Goal: Find specific page/section: Find specific page/section

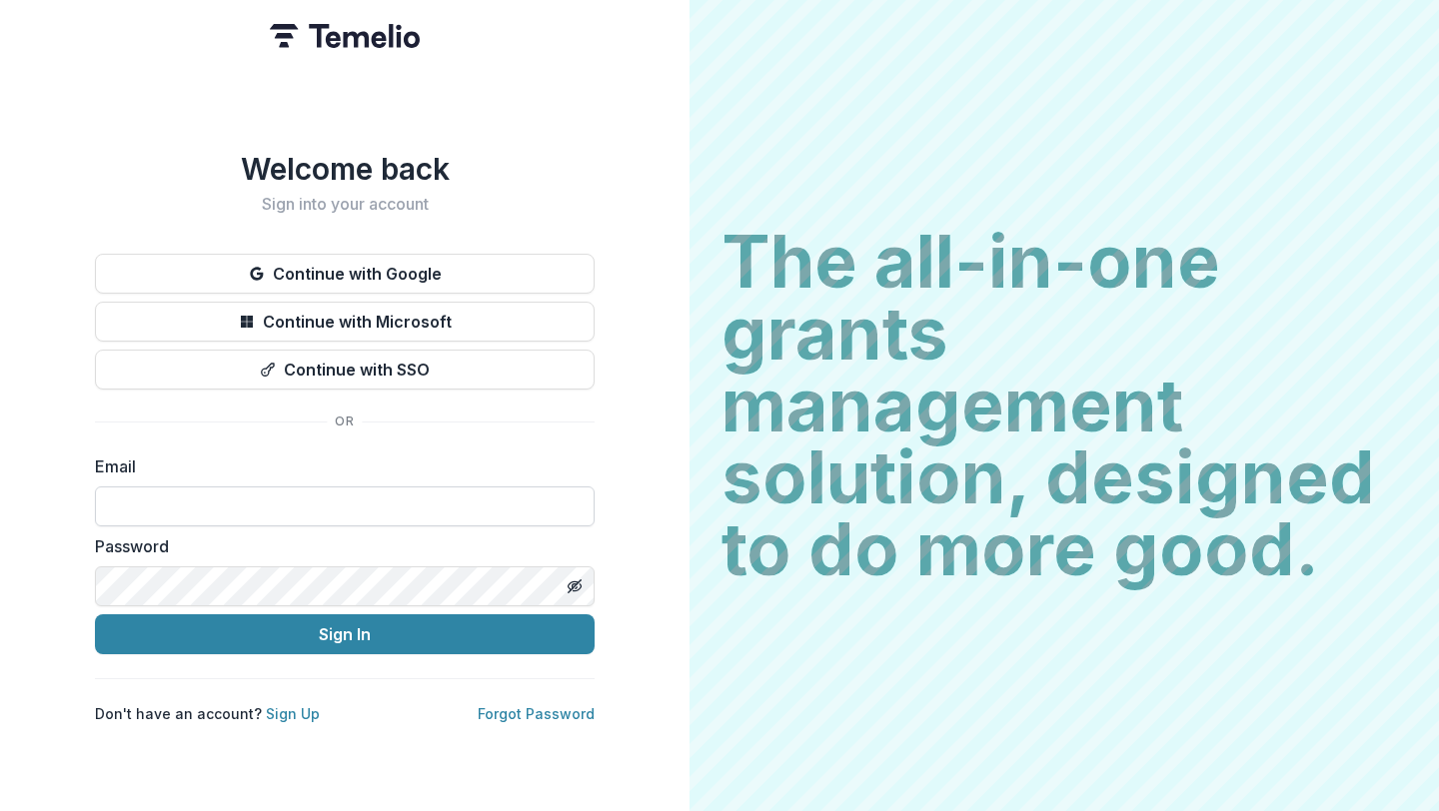
click at [238, 487] on input at bounding box center [345, 507] width 500 height 40
type input "**********"
click at [93, 577] on div "**********" at bounding box center [344, 405] width 689 height 811
click at [578, 579] on icon "Toggle password visibility" at bounding box center [575, 587] width 16 height 16
click at [95, 615] on button "Sign In" at bounding box center [345, 635] width 500 height 40
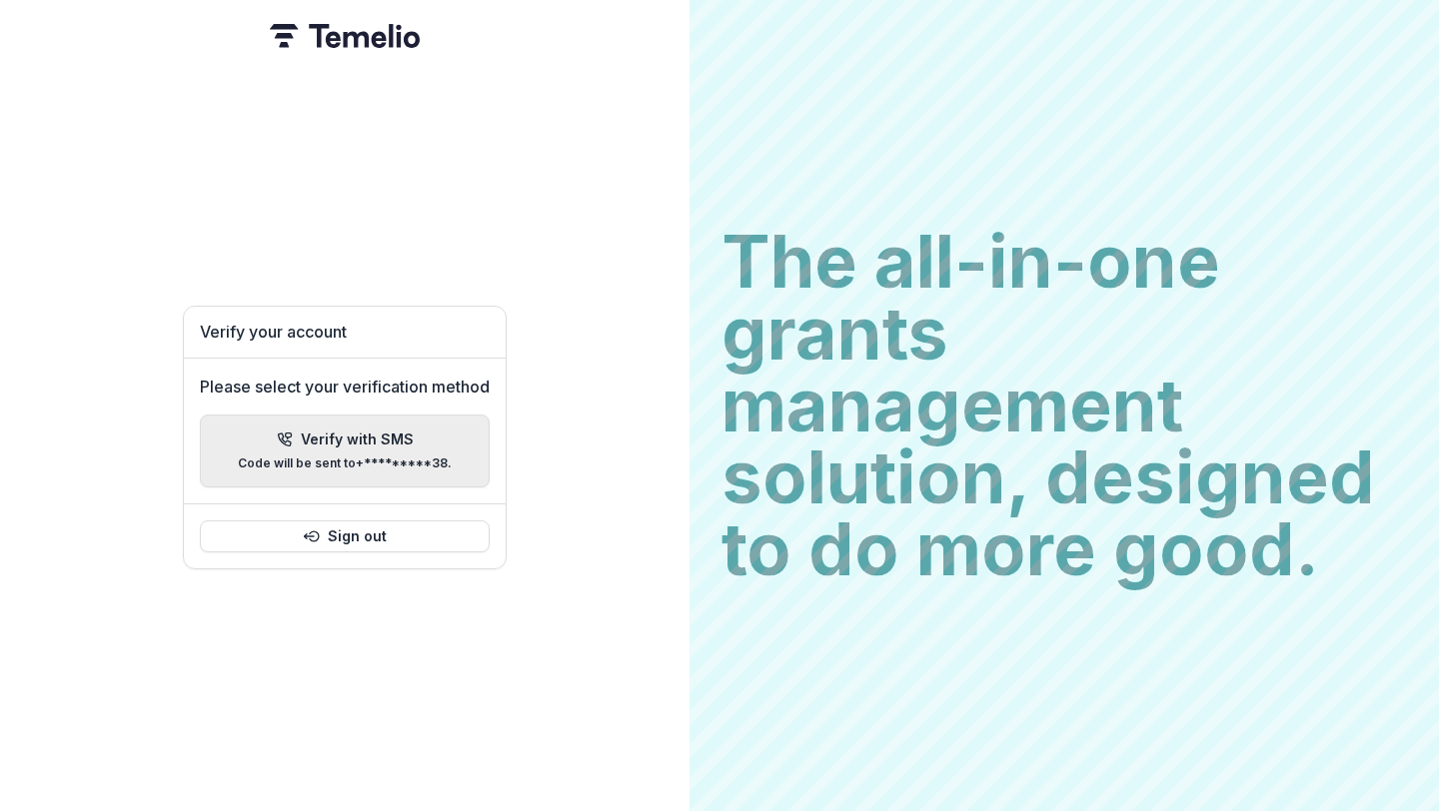
click at [380, 432] on p "Verify with SMS" at bounding box center [357, 440] width 113 height 17
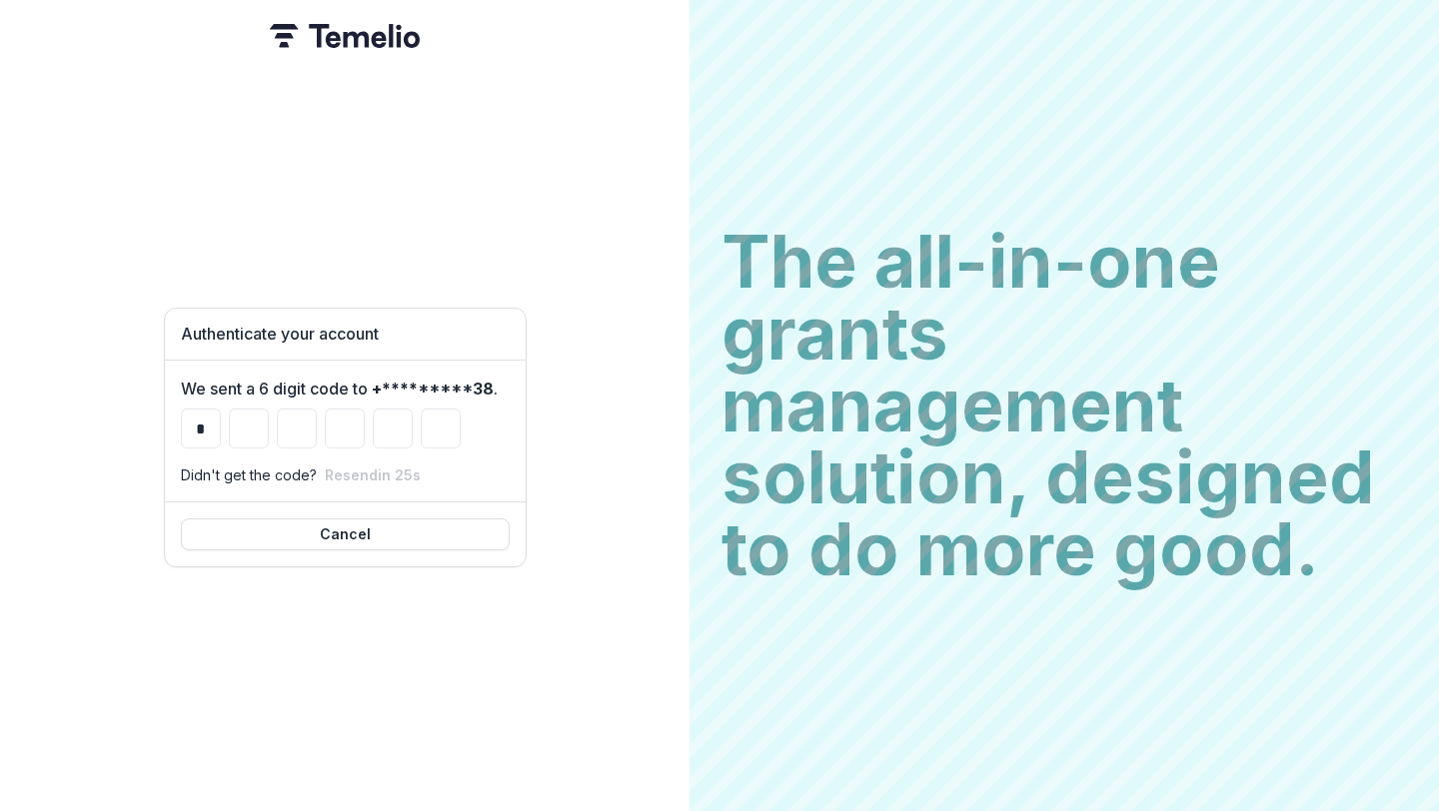
type input "*"
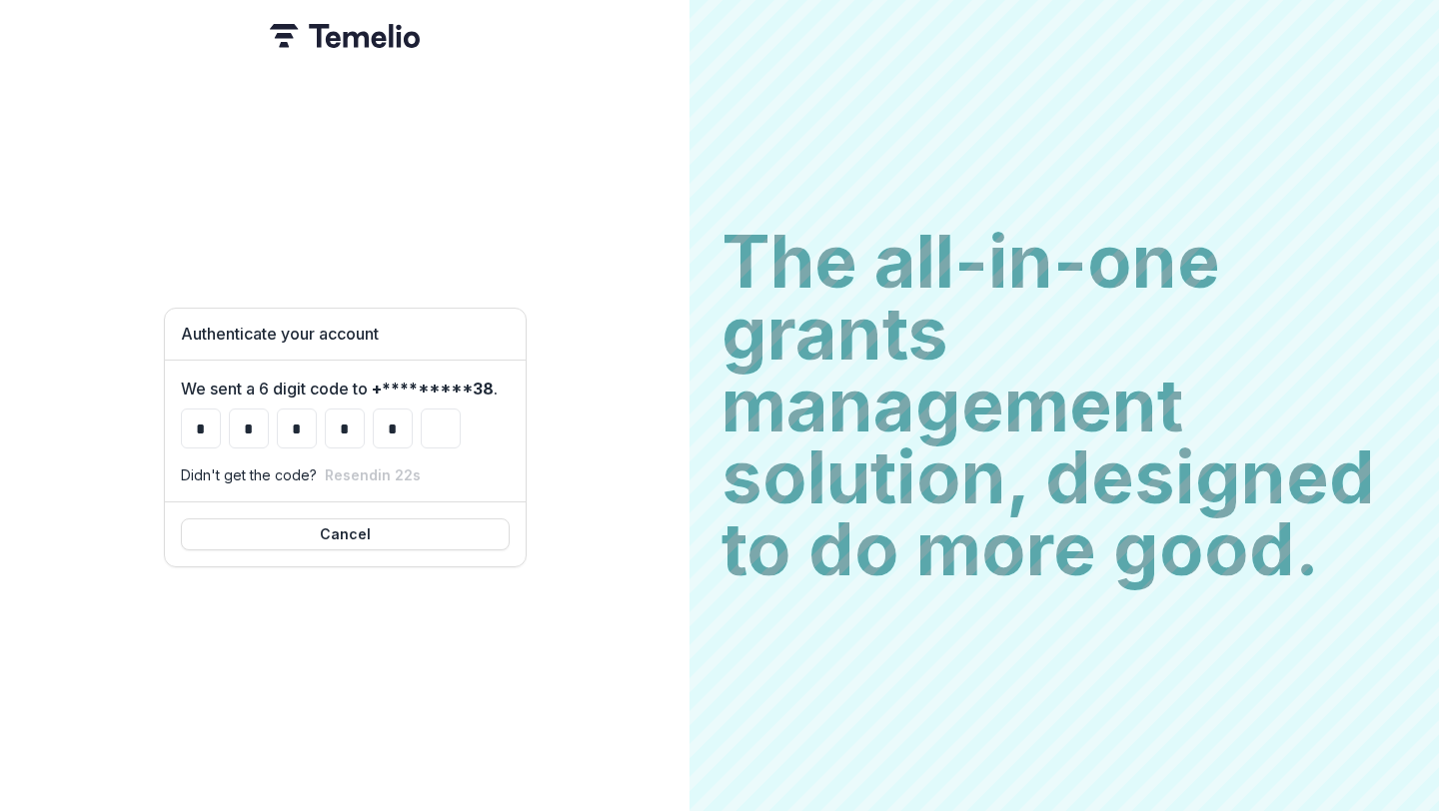
type input "*"
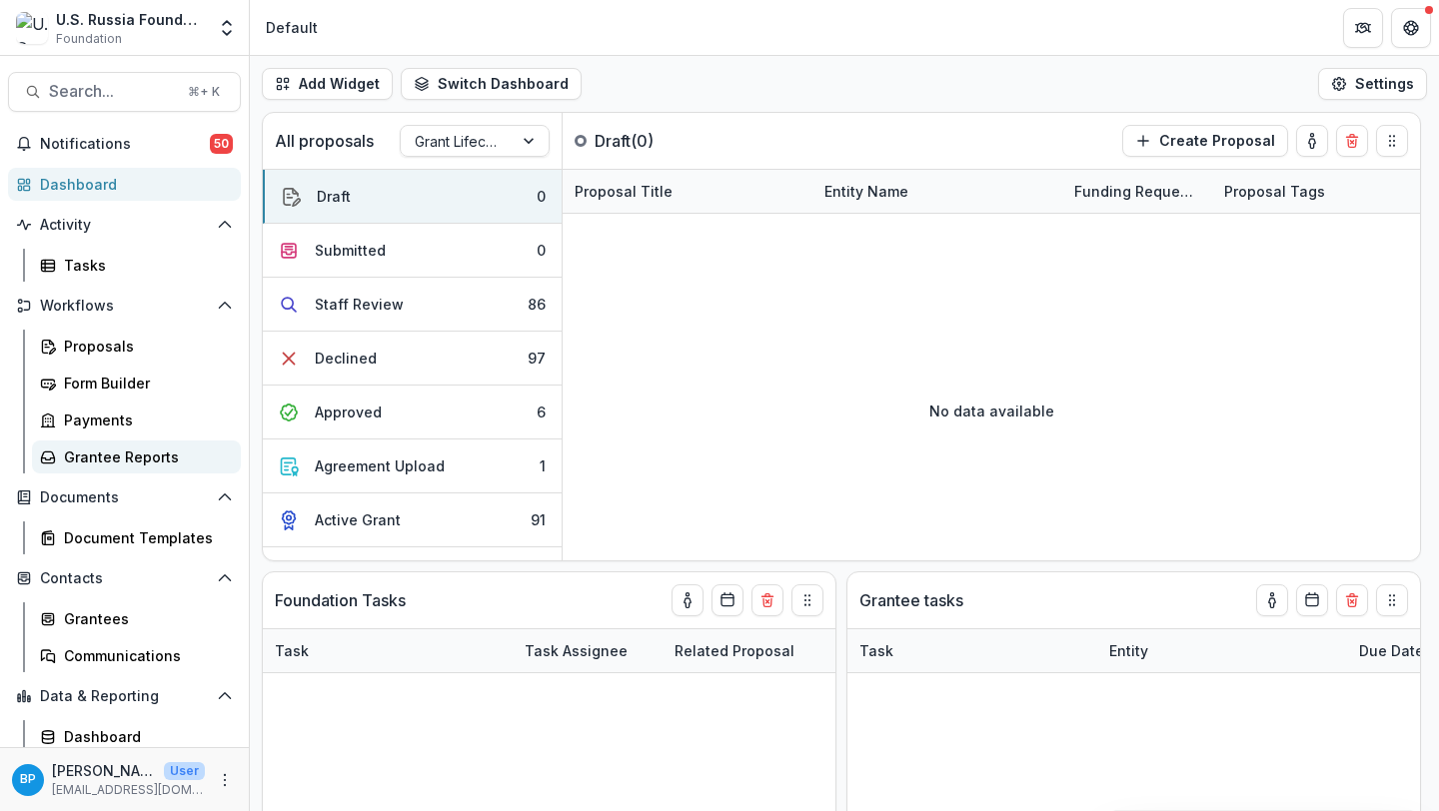
click at [91, 447] on div "Grantee Reports" at bounding box center [144, 457] width 161 height 21
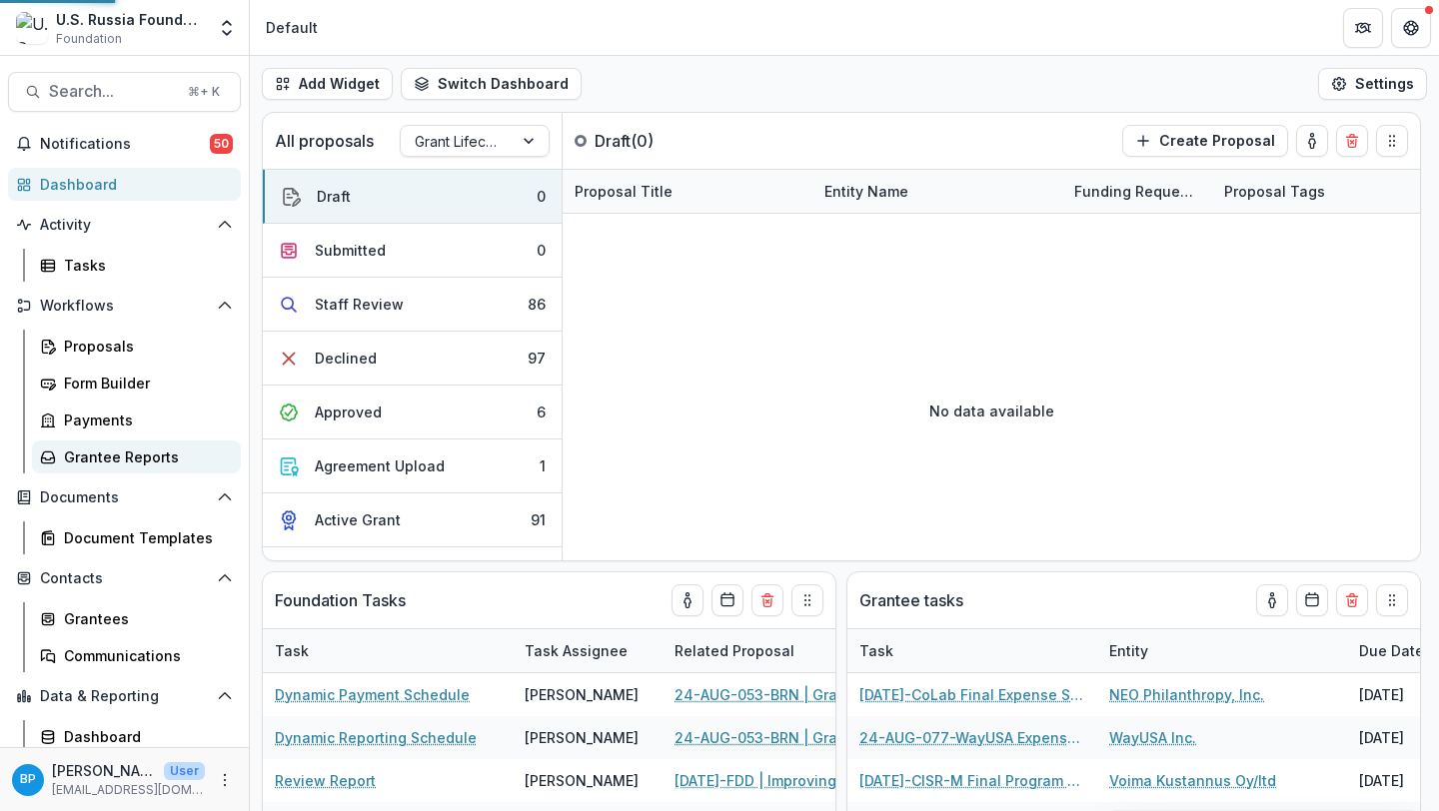
scroll to position [80, 0]
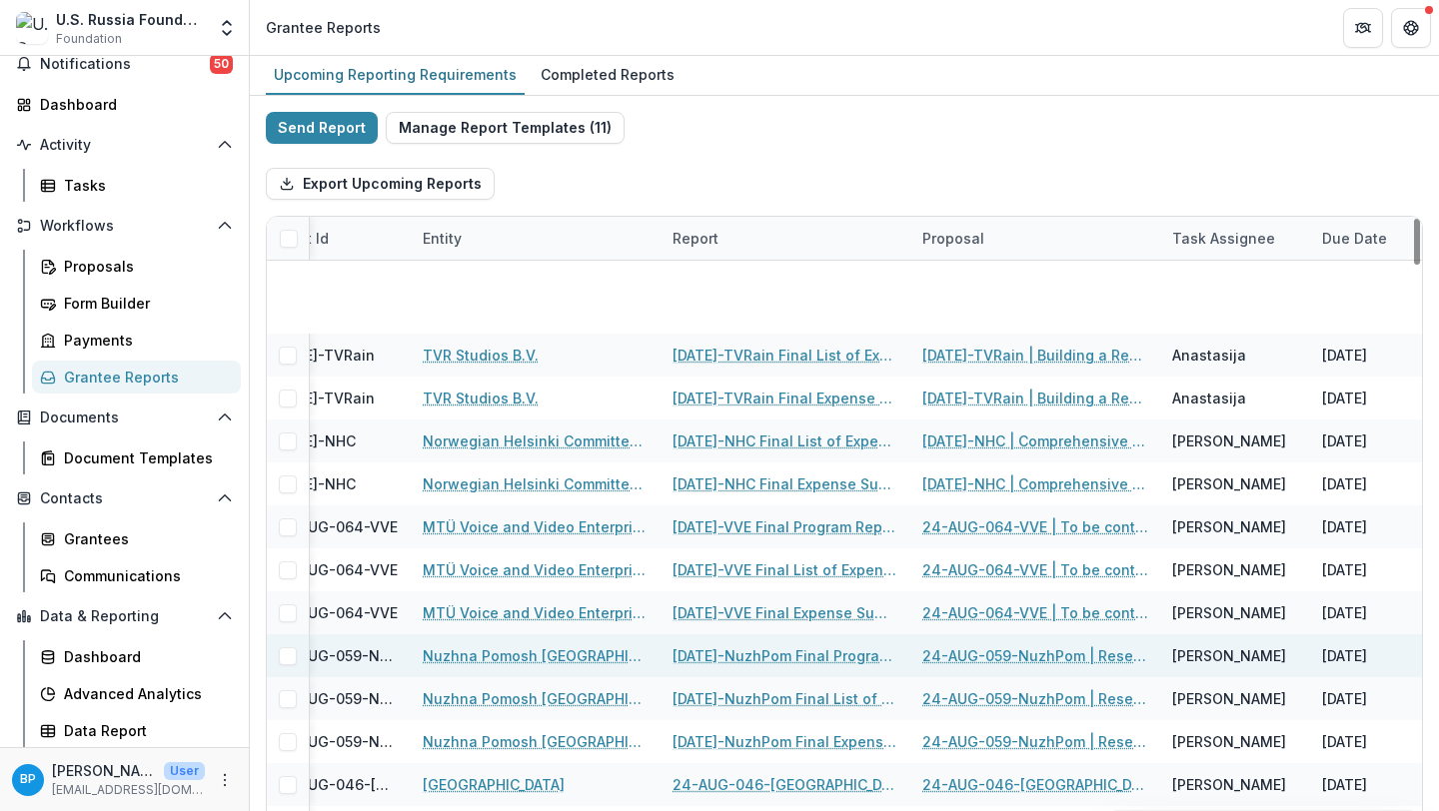
scroll to position [4953, 199]
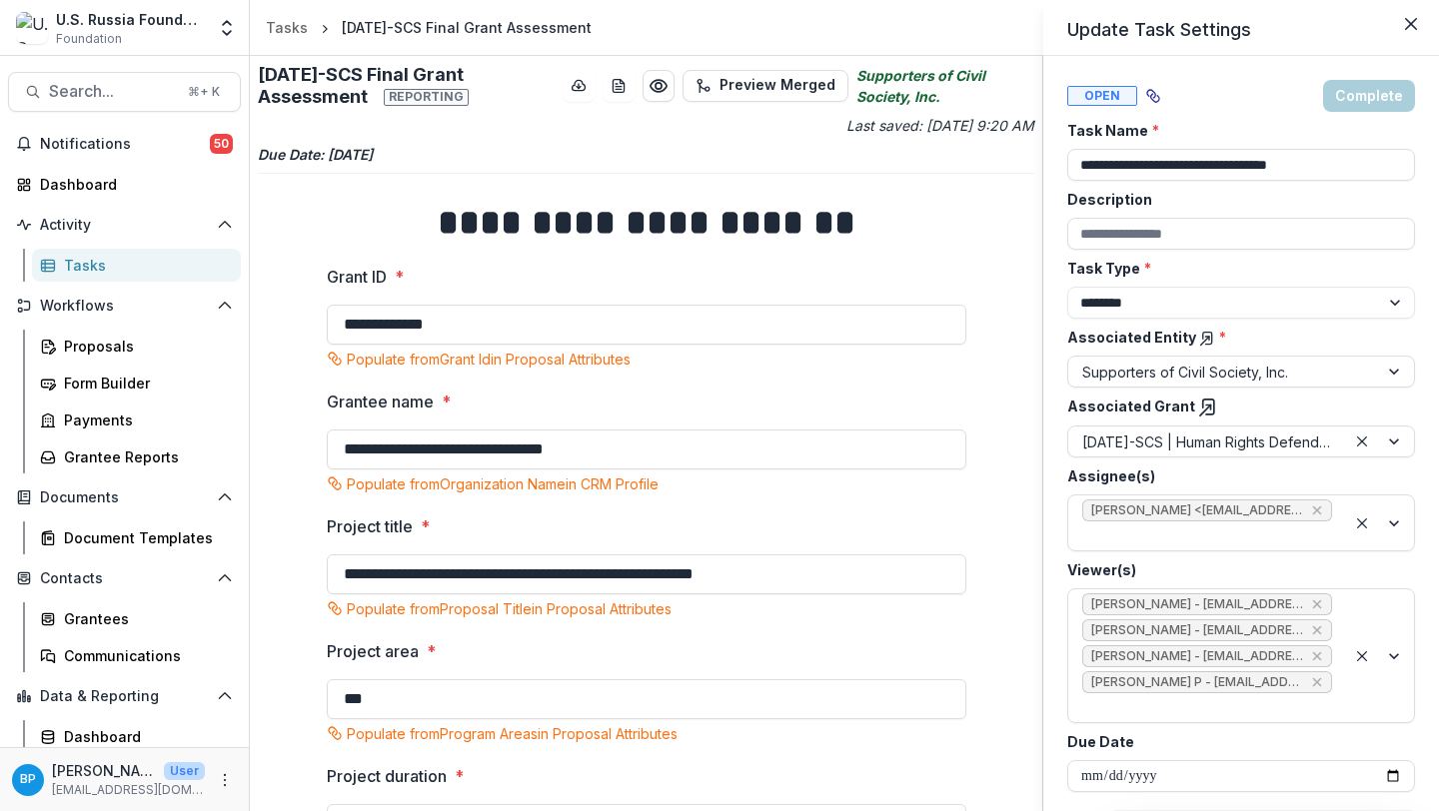
click at [1417, 26] on button "Close" at bounding box center [1411, 24] width 32 height 32
